Goal: Task Accomplishment & Management: Use online tool/utility

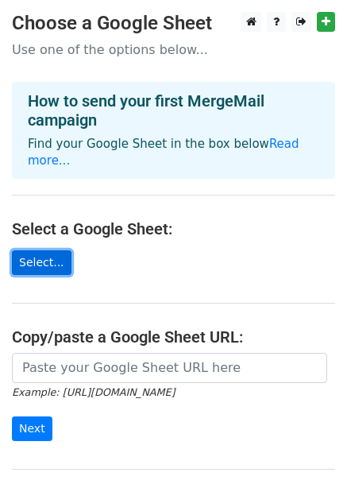
click at [44, 250] on link "Select..." at bounding box center [42, 262] width 60 height 25
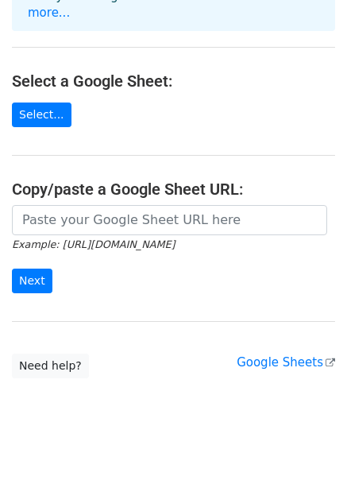
scroll to position [149, 0]
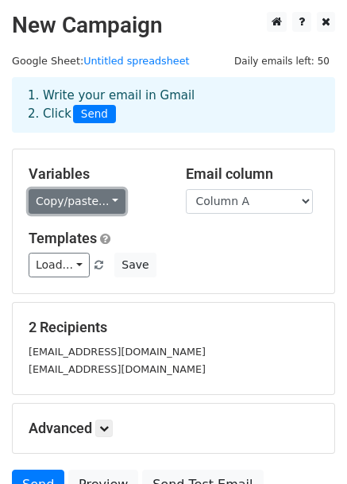
click at [83, 203] on link "Copy/paste..." at bounding box center [77, 201] width 97 height 25
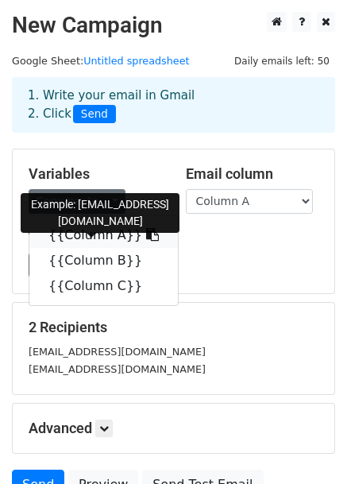
click at [87, 229] on link "{{Column A}}" at bounding box center [103, 234] width 149 height 25
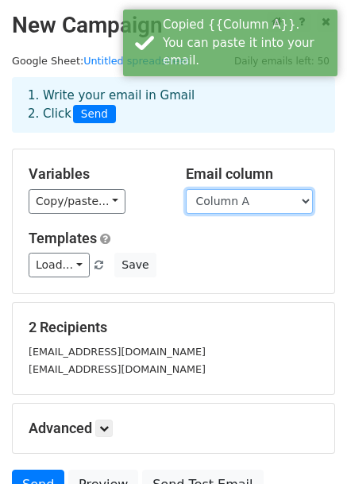
click at [232, 200] on select "Column A Column B Column C" at bounding box center [249, 201] width 127 height 25
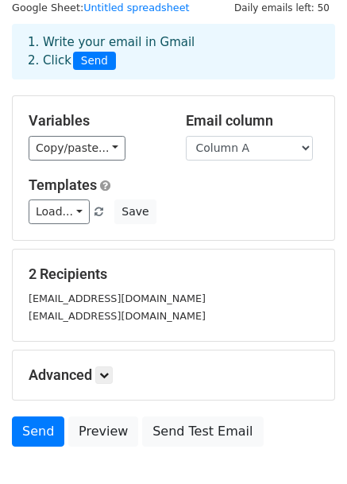
scroll to position [52, 0]
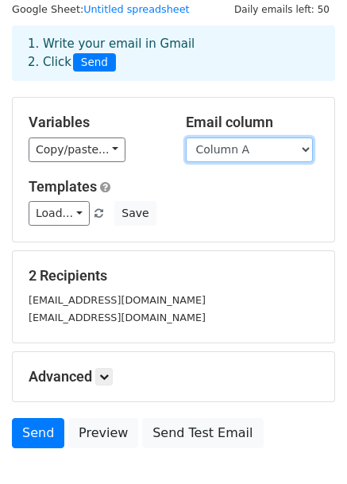
click at [260, 150] on select "Column A Column B Column C" at bounding box center [249, 149] width 127 height 25
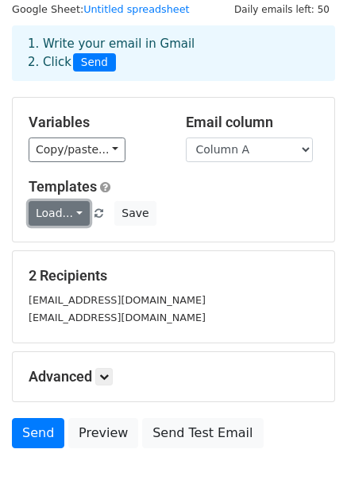
click at [75, 211] on link "Load..." at bounding box center [59, 213] width 61 height 25
click at [78, 215] on link "Load..." at bounding box center [59, 213] width 61 height 25
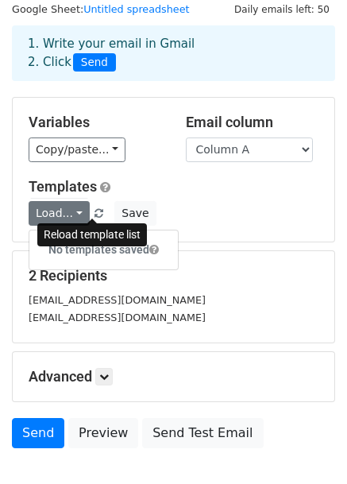
click at [95, 209] on span at bounding box center [99, 214] width 9 height 10
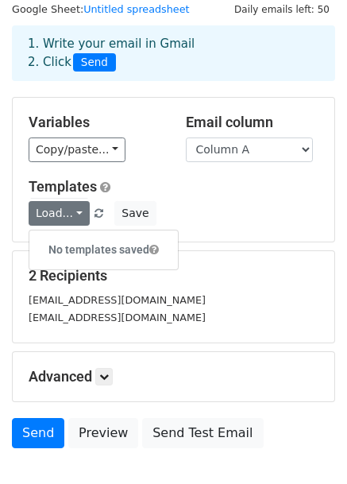
click at [95, 209] on span at bounding box center [99, 214] width 9 height 10
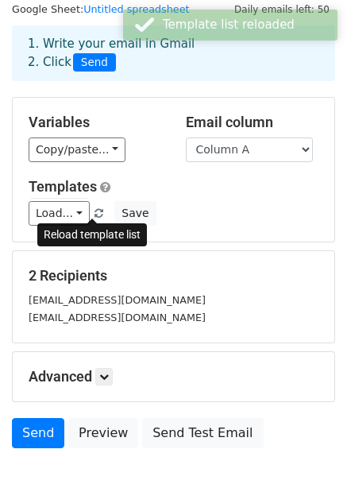
click at [95, 209] on span at bounding box center [99, 214] width 9 height 10
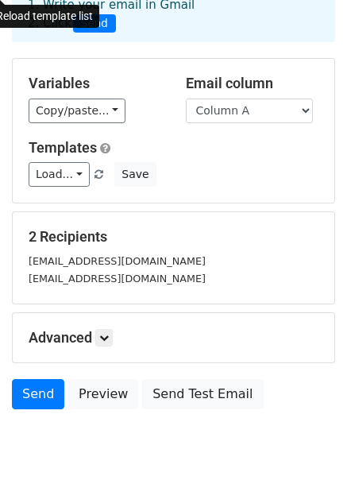
scroll to position [87, 0]
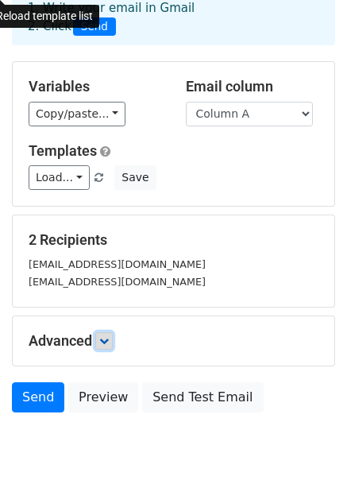
click at [109, 339] on icon at bounding box center [104, 341] width 10 height 10
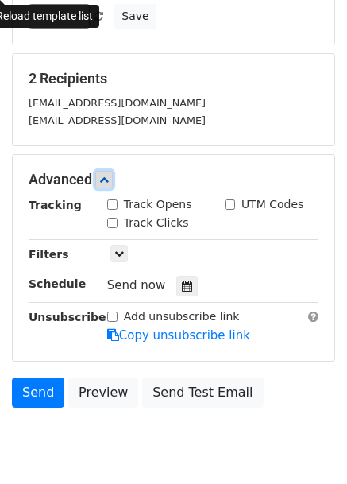
scroll to position [249, 0]
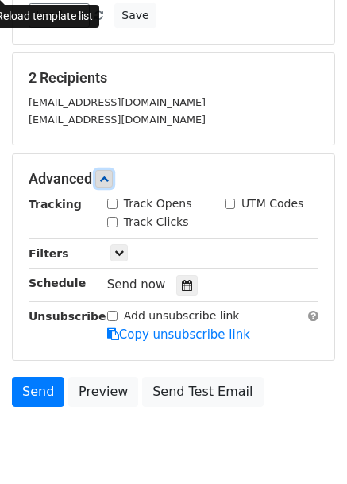
click at [108, 179] on icon at bounding box center [104, 179] width 10 height 10
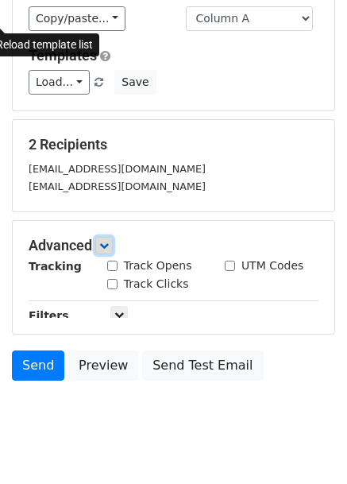
scroll to position [148, 0]
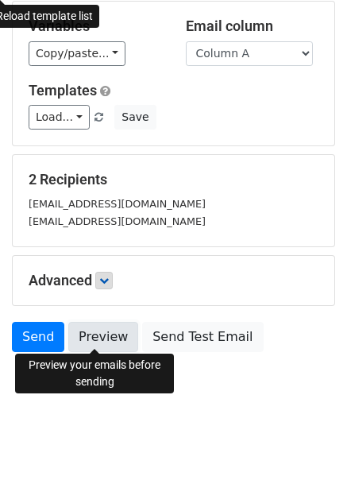
click at [100, 330] on link "Preview" at bounding box center [103, 337] width 70 height 30
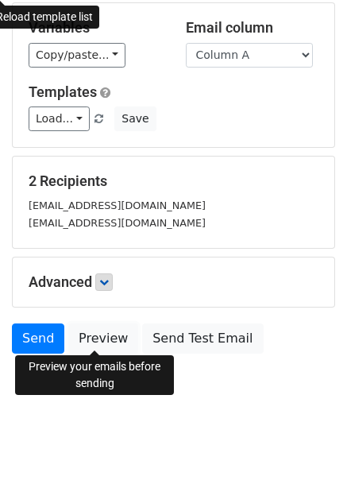
scroll to position [143, 0]
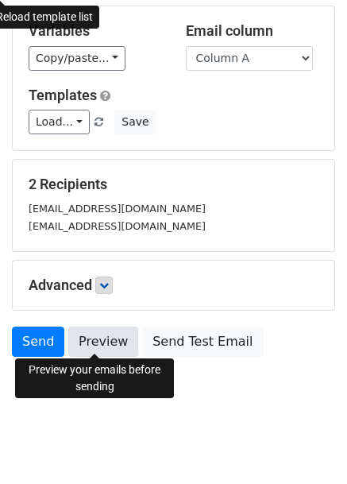
click at [99, 347] on link "Preview" at bounding box center [103, 342] width 70 height 30
click at [108, 343] on link "Preview" at bounding box center [103, 342] width 70 height 30
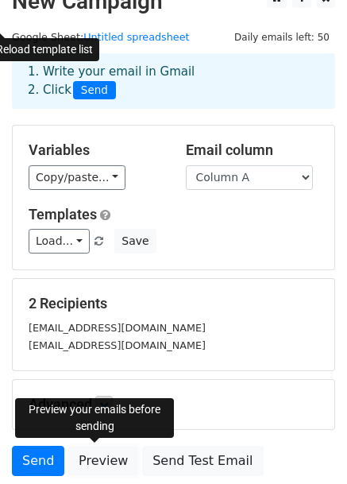
scroll to position [0, 0]
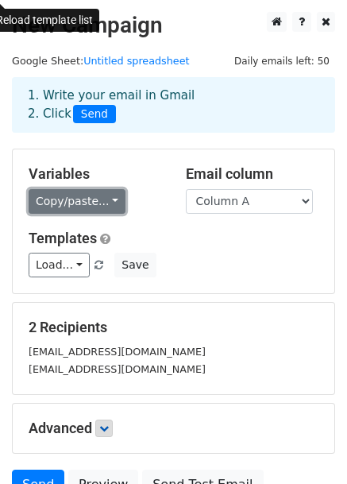
click at [111, 202] on link "Copy/paste..." at bounding box center [77, 201] width 97 height 25
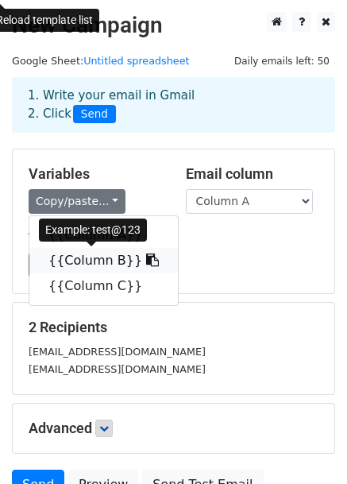
click at [99, 261] on link "{{Column B}}" at bounding box center [103, 260] width 149 height 25
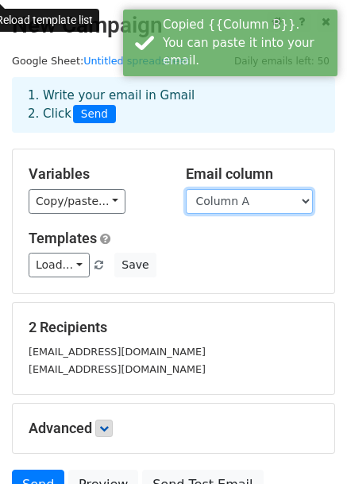
click at [226, 201] on select "Column A Column B Column C" at bounding box center [249, 201] width 127 height 25
click at [186, 189] on select "Column A Column B Column C" at bounding box center [249, 201] width 127 height 25
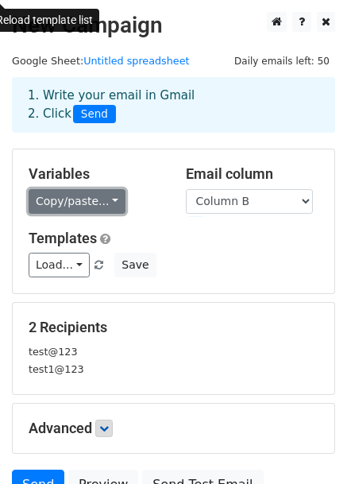
click at [75, 200] on link "Copy/paste..." at bounding box center [77, 201] width 97 height 25
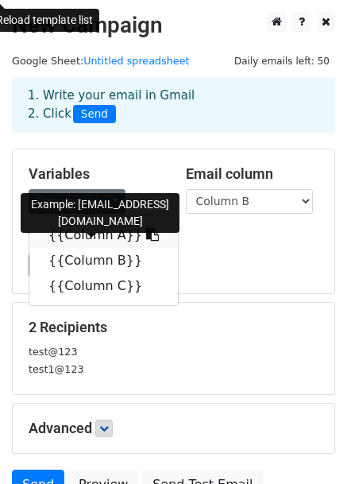
click at [81, 234] on link "{{Column A}}" at bounding box center [103, 234] width 149 height 25
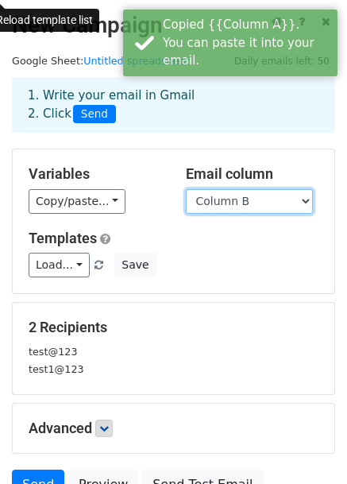
click at [215, 204] on select "Column A Column B Column C" at bounding box center [249, 201] width 127 height 25
select select "Column A"
click at [186, 189] on select "Column A Column B Column C" at bounding box center [249, 201] width 127 height 25
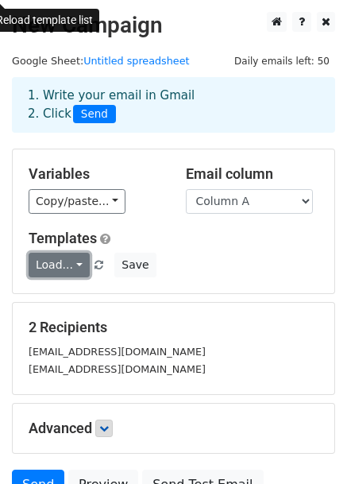
click at [73, 264] on link "Load..." at bounding box center [59, 265] width 61 height 25
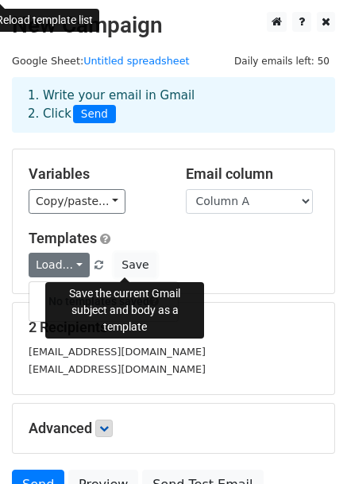
drag, startPoint x: 133, startPoint y: 268, endPoint x: 94, endPoint y: 263, distance: 40.0
click at [94, 263] on div "Load... No templates saved Save" at bounding box center [174, 265] width 314 height 25
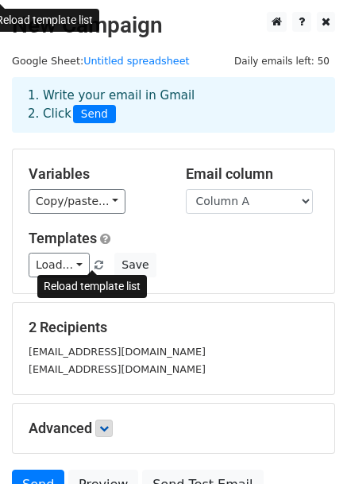
click at [95, 263] on span at bounding box center [99, 266] width 9 height 10
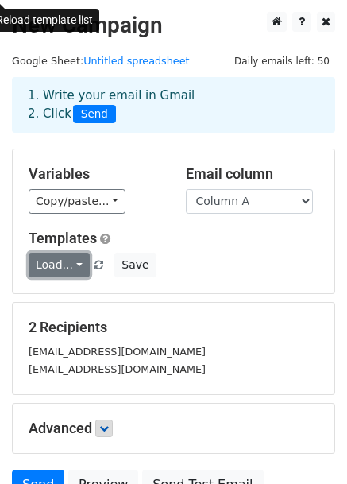
click at [69, 260] on link "Load..." at bounding box center [59, 265] width 61 height 25
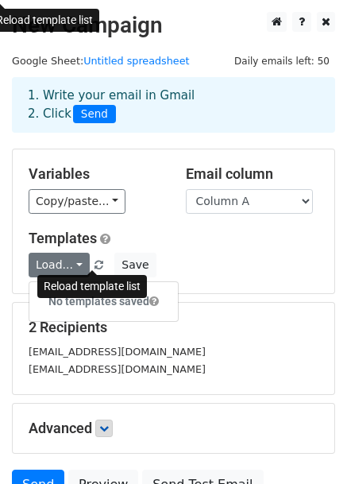
click at [95, 261] on span at bounding box center [99, 266] width 9 height 10
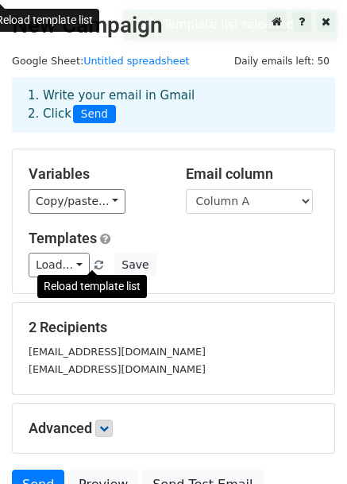
click at [95, 269] on span at bounding box center [99, 266] width 9 height 10
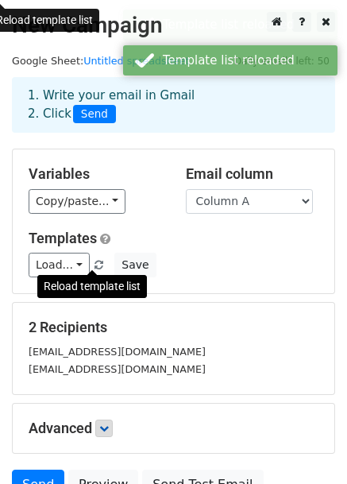
click at [95, 269] on span at bounding box center [99, 266] width 9 height 10
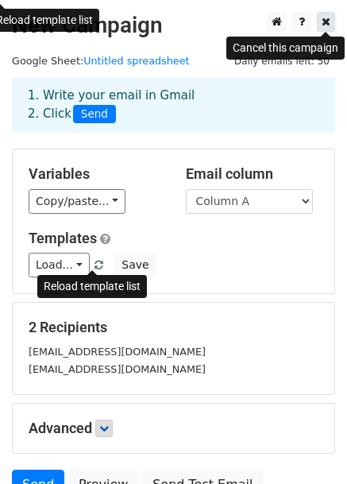
click at [331, 21] on link at bounding box center [326, 22] width 18 height 20
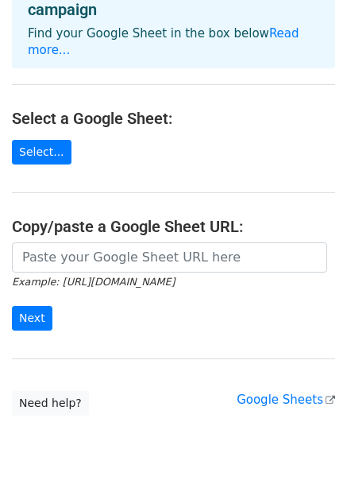
scroll to position [110, 0]
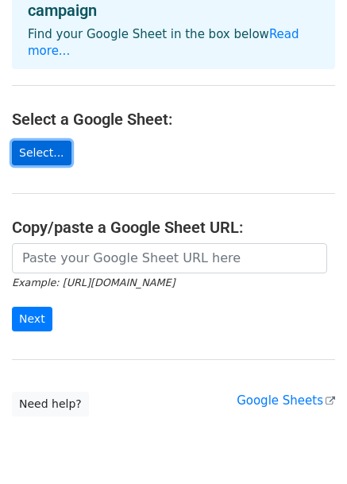
click at [49, 141] on link "Select..." at bounding box center [42, 153] width 60 height 25
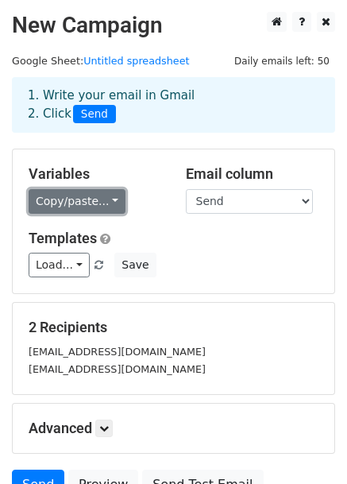
click at [94, 201] on link "Copy/paste..." at bounding box center [77, 201] width 97 height 25
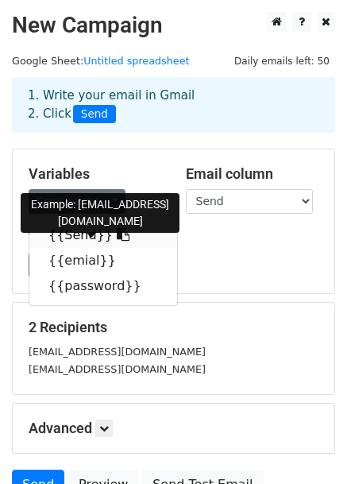
click at [83, 230] on link "{{Send}}" at bounding box center [103, 234] width 148 height 25
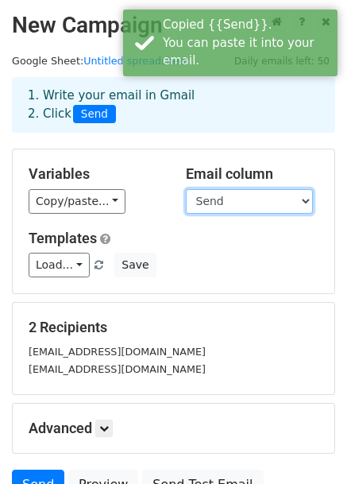
click at [244, 197] on select "Send emial password" at bounding box center [249, 201] width 127 height 25
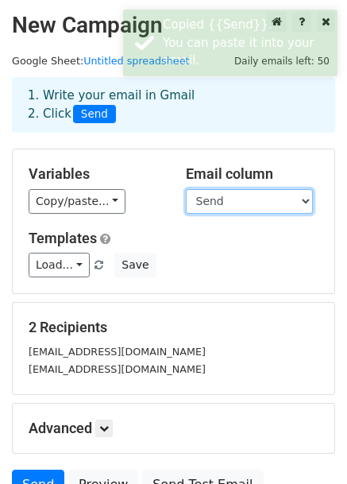
click at [244, 197] on select "Send emial password" at bounding box center [249, 201] width 127 height 25
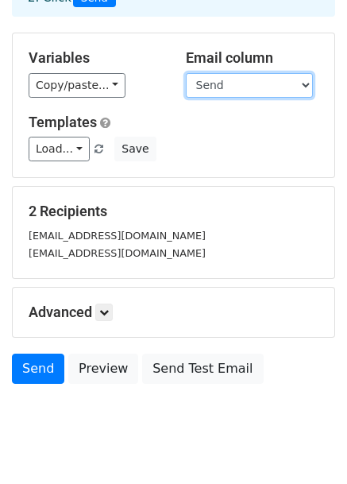
scroll to position [114, 0]
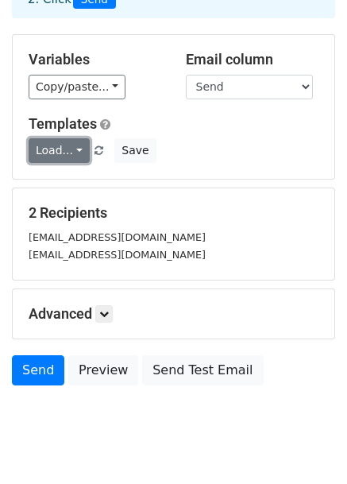
click at [75, 152] on link "Load..." at bounding box center [59, 150] width 61 height 25
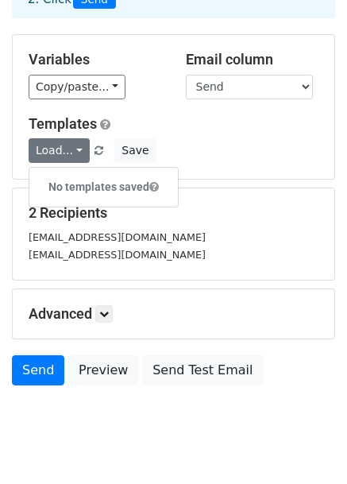
click at [106, 115] on h5 "Templates" at bounding box center [174, 123] width 290 height 17
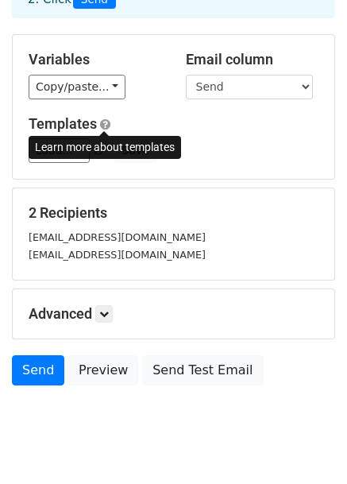
click at [106, 121] on span at bounding box center [105, 124] width 10 height 12
click at [194, 191] on div "2 Recipients cc@iiserbpr.ac.in mailadmin@iiserbpr.ac.in" at bounding box center [174, 233] width 322 height 91
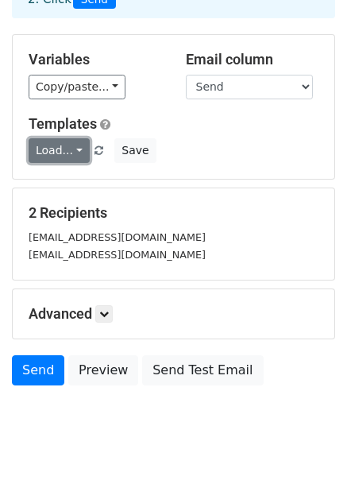
click at [69, 155] on link "Load..." at bounding box center [59, 150] width 61 height 25
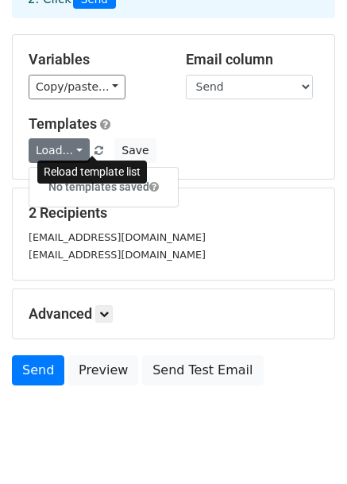
click at [95, 150] on span at bounding box center [99, 151] width 9 height 10
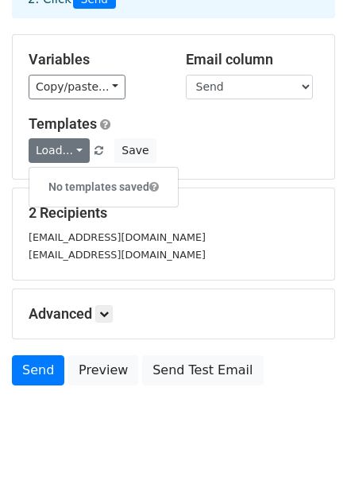
click at [95, 150] on span at bounding box center [99, 151] width 9 height 10
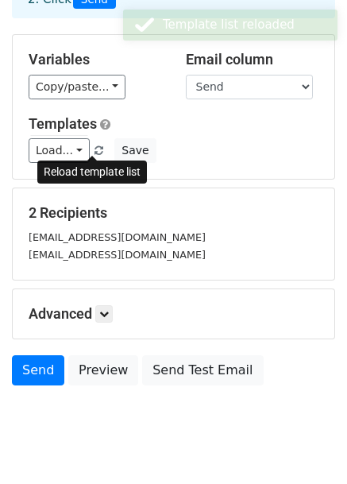
click at [95, 150] on span at bounding box center [99, 151] width 9 height 10
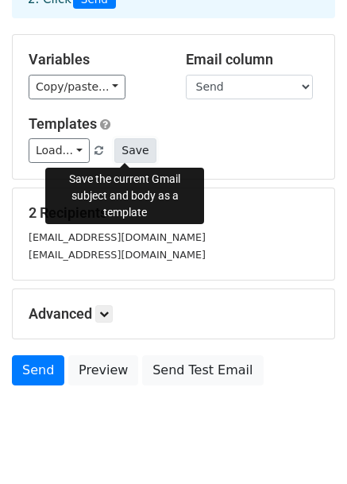
click at [122, 150] on button "Save" at bounding box center [134, 150] width 41 height 25
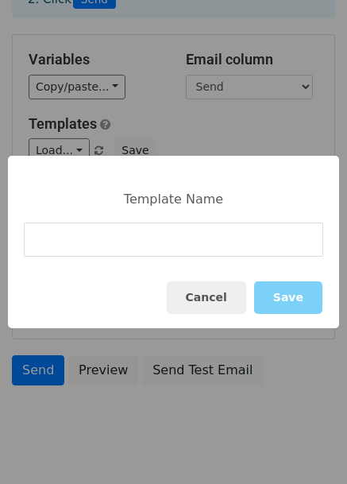
click at [180, 250] on input at bounding box center [174, 239] width 300 height 34
type input "Data"
click at [296, 300] on button "Save" at bounding box center [288, 297] width 68 height 33
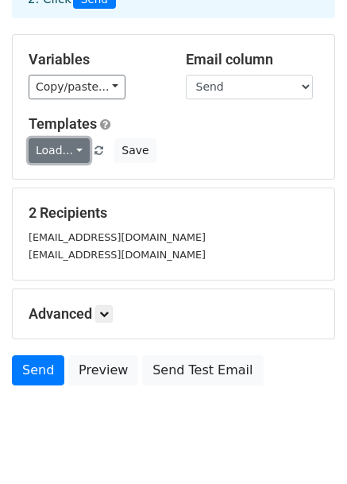
click at [76, 151] on link "Load..." at bounding box center [59, 150] width 61 height 25
click at [68, 180] on link "Data" at bounding box center [92, 186] width 126 height 25
click at [72, 152] on link "Load..." at bounding box center [59, 150] width 61 height 25
click at [72, 184] on link "Data" at bounding box center [92, 186] width 126 height 25
click at [70, 152] on link "Load..." at bounding box center [59, 150] width 61 height 25
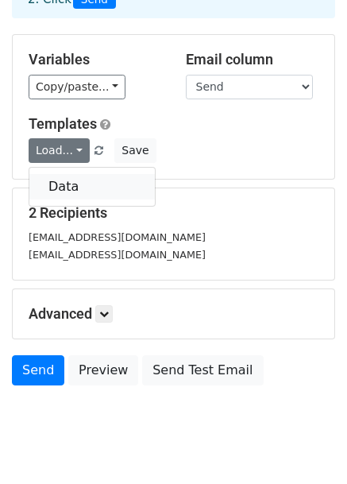
click at [68, 179] on link "Data" at bounding box center [92, 186] width 126 height 25
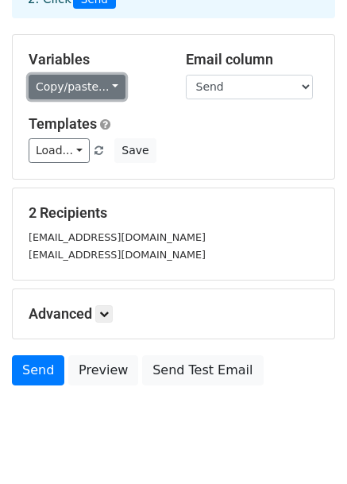
click at [78, 89] on link "Copy/paste..." at bounding box center [77, 87] width 97 height 25
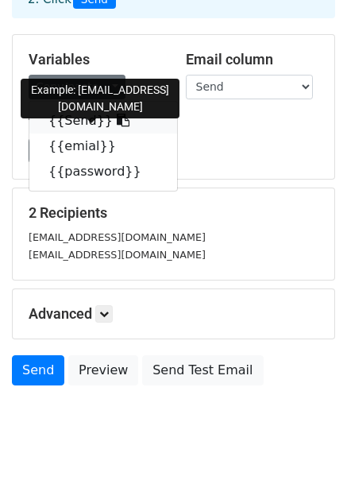
click at [75, 123] on link "{{Send}}" at bounding box center [103, 120] width 148 height 25
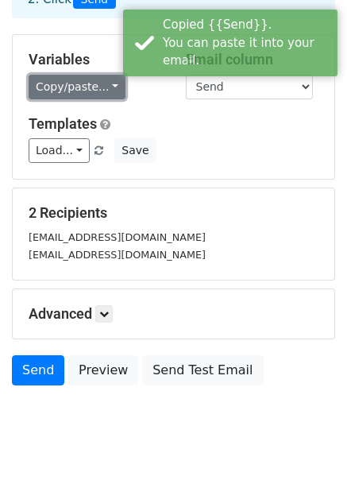
click at [64, 87] on link "Copy/paste..." at bounding box center [77, 87] width 97 height 25
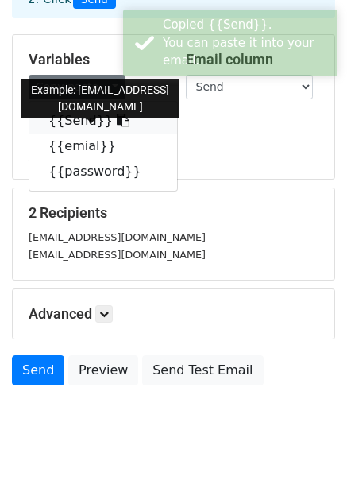
click at [66, 118] on link "{{Send}}" at bounding box center [103, 120] width 148 height 25
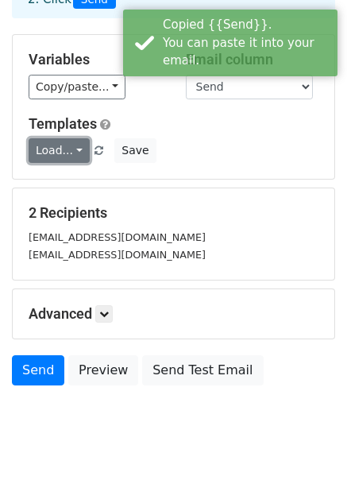
click at [64, 152] on link "Load..." at bounding box center [59, 150] width 61 height 25
click at [67, 184] on link "Data" at bounding box center [92, 186] width 126 height 25
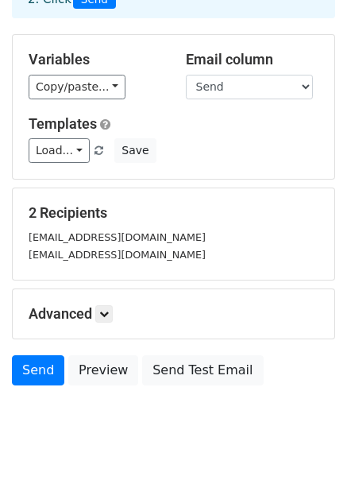
scroll to position [148, 0]
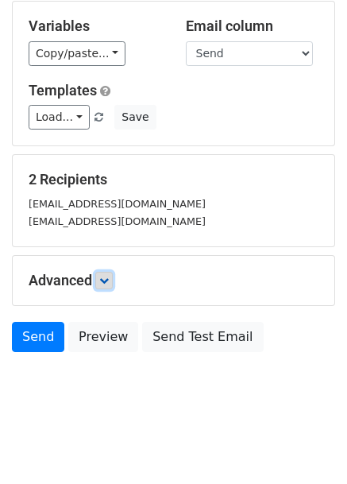
click at [109, 282] on icon at bounding box center [104, 281] width 10 height 10
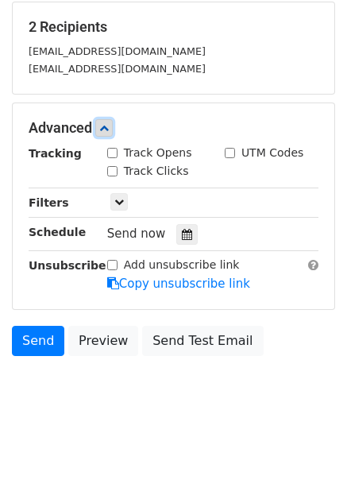
scroll to position [302, 0]
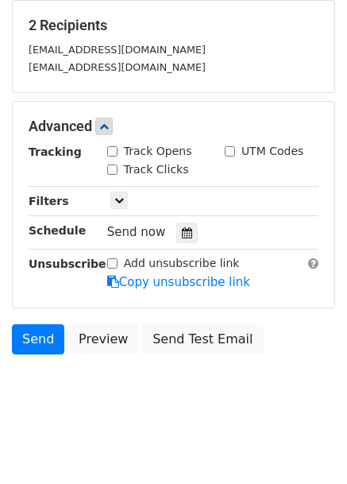
click at [112, 150] on input "Track Opens" at bounding box center [112, 151] width 10 height 10
click at [113, 152] on input "Track Opens" at bounding box center [112, 151] width 10 height 10
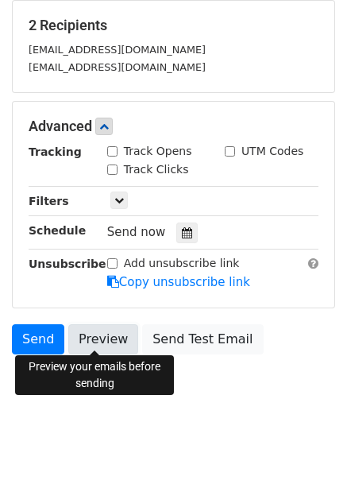
click at [94, 338] on link "Preview" at bounding box center [103, 339] width 70 height 30
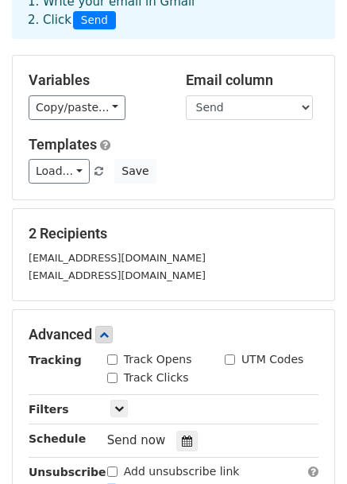
scroll to position [91, 0]
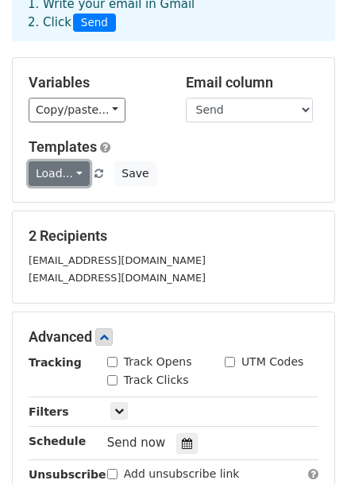
click at [72, 168] on link "Load..." at bounding box center [59, 173] width 61 height 25
click at [72, 198] on link "Data" at bounding box center [92, 209] width 126 height 25
click at [52, 176] on link "Load..." at bounding box center [59, 173] width 61 height 25
click at [61, 171] on link "Load..." at bounding box center [59, 173] width 61 height 25
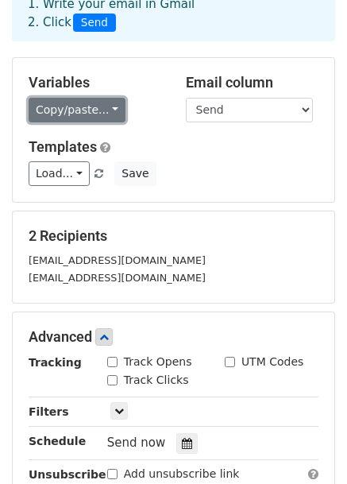
click at [95, 101] on link "Copy/paste..." at bounding box center [77, 110] width 97 height 25
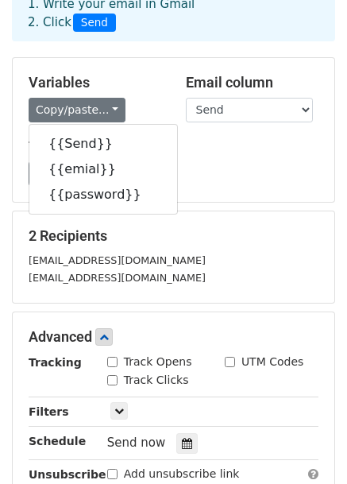
click at [189, 161] on div "Load... Data Save" at bounding box center [174, 173] width 314 height 25
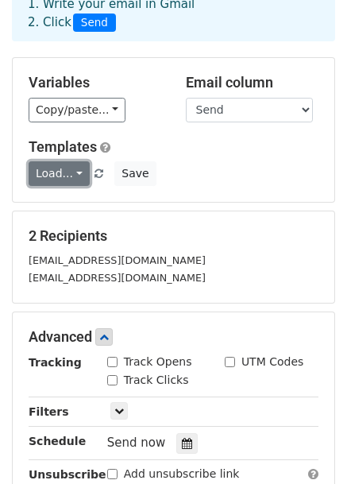
click at [78, 174] on link "Load..." at bounding box center [59, 173] width 61 height 25
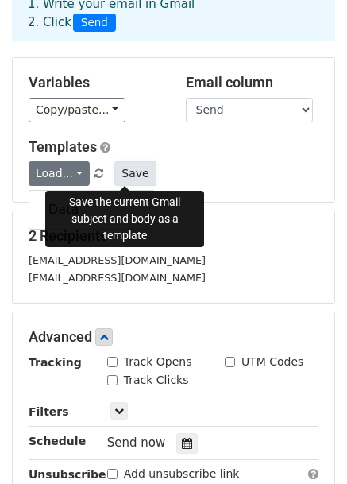
click at [118, 172] on button "Save" at bounding box center [134, 173] width 41 height 25
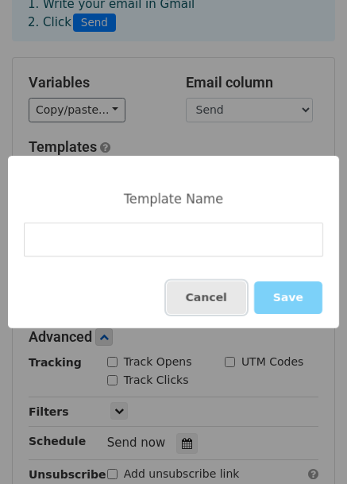
click at [230, 303] on button "Cancel" at bounding box center [206, 297] width 79 height 33
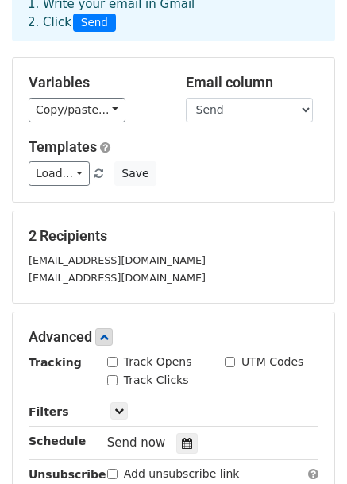
click at [108, 360] on input "Track Opens" at bounding box center [112, 362] width 10 height 10
checkbox input "true"
click at [113, 379] on input "Track Clicks" at bounding box center [112, 380] width 10 height 10
checkbox input "true"
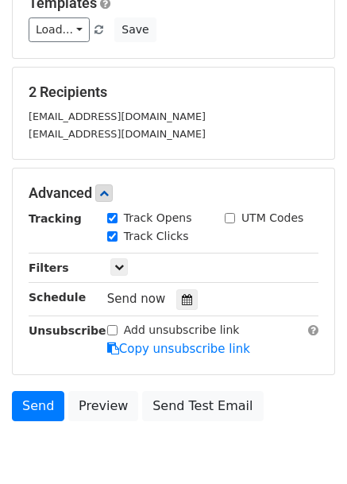
scroll to position [184, 0]
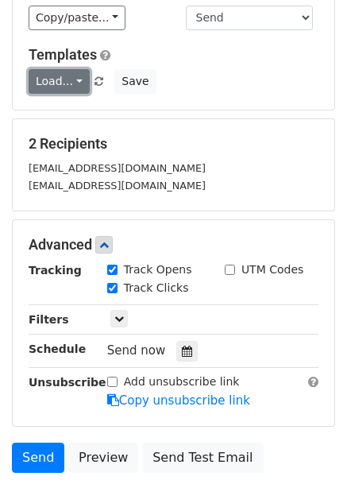
click at [75, 77] on link "Load..." at bounding box center [59, 81] width 61 height 25
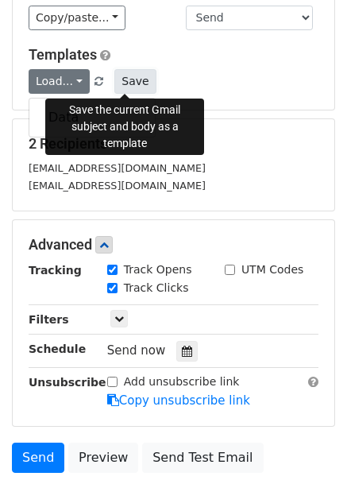
click at [114, 85] on button "Save" at bounding box center [134, 81] width 41 height 25
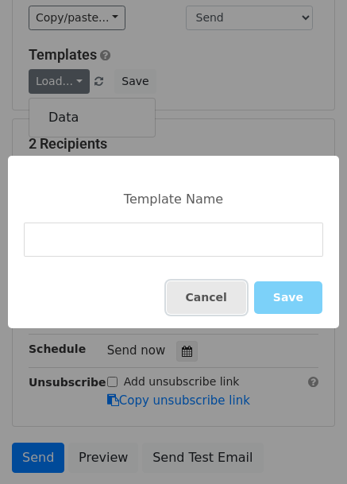
click at [221, 296] on button "Cancel" at bounding box center [206, 297] width 79 height 33
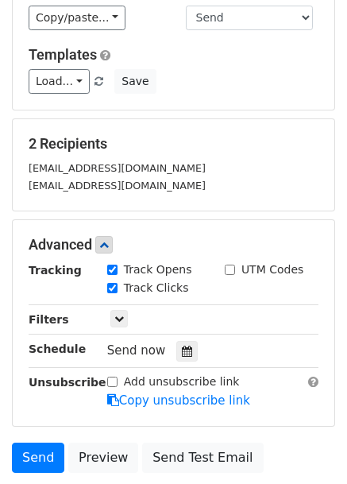
click at [95, 81] on span at bounding box center [99, 82] width 9 height 10
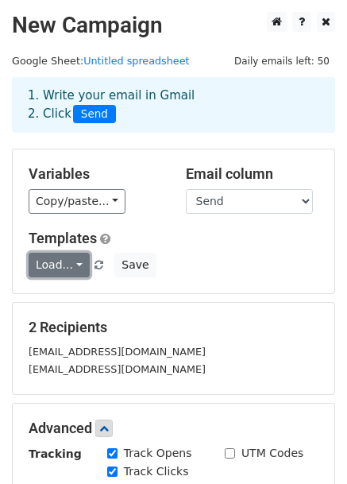
click at [72, 260] on link "Load..." at bounding box center [59, 265] width 61 height 25
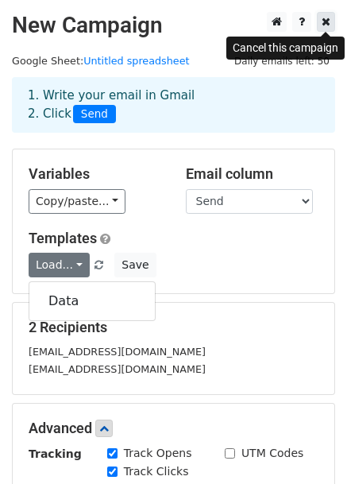
click at [328, 19] on icon at bounding box center [326, 21] width 9 height 11
